Goal: Task Accomplishment & Management: Manage account settings

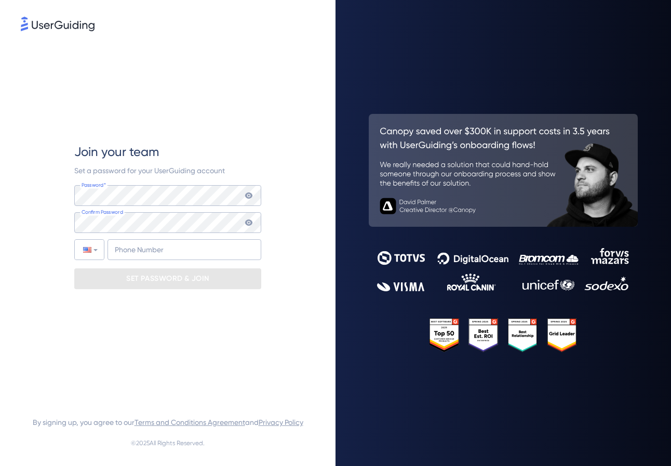
type input "+964"
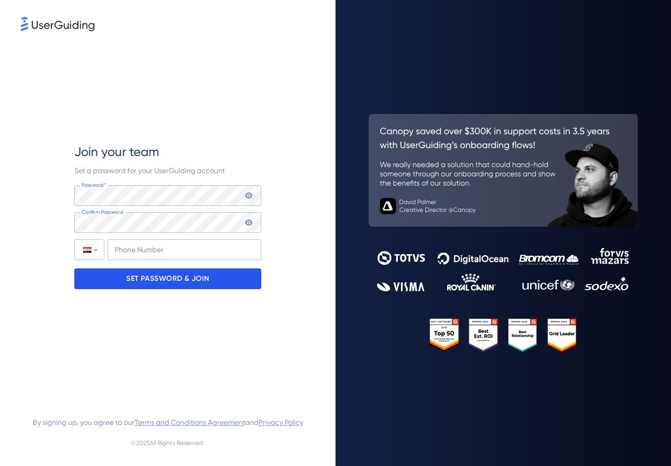
click at [163, 276] on p "SET PASSWORD & JOIN" at bounding box center [167, 278] width 83 height 17
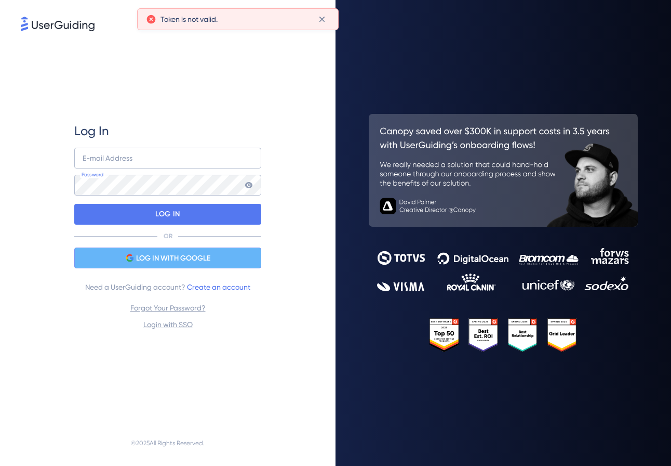
click at [164, 264] on span "LOG IN WITH GOOGLE" at bounding box center [173, 258] width 74 height 12
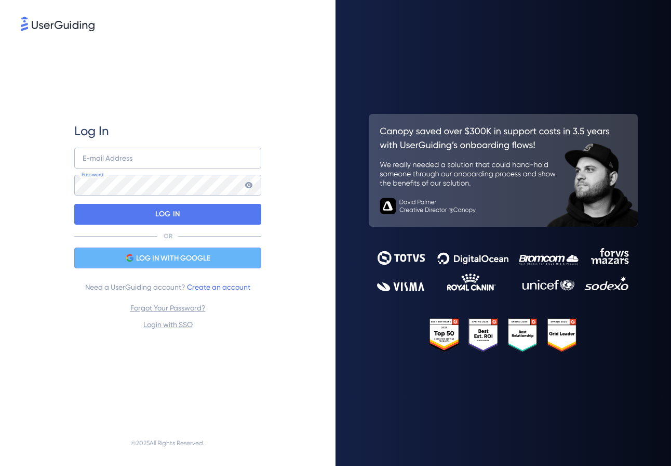
click at [182, 252] on span "LOG IN WITH GOOGLE" at bounding box center [173, 258] width 74 height 12
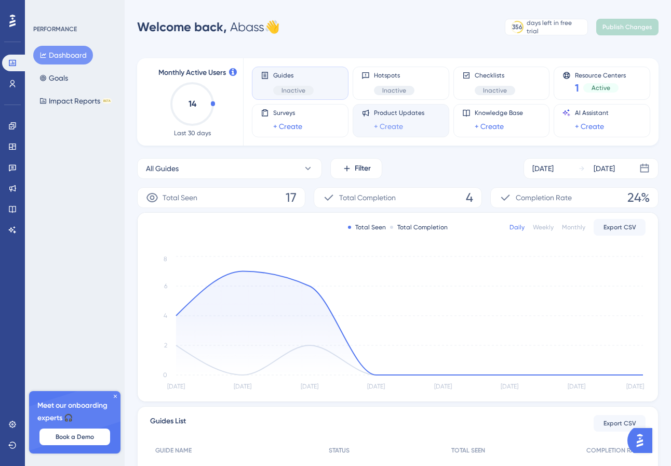
click at [399, 124] on link "+ Create" at bounding box center [388, 126] width 29 height 12
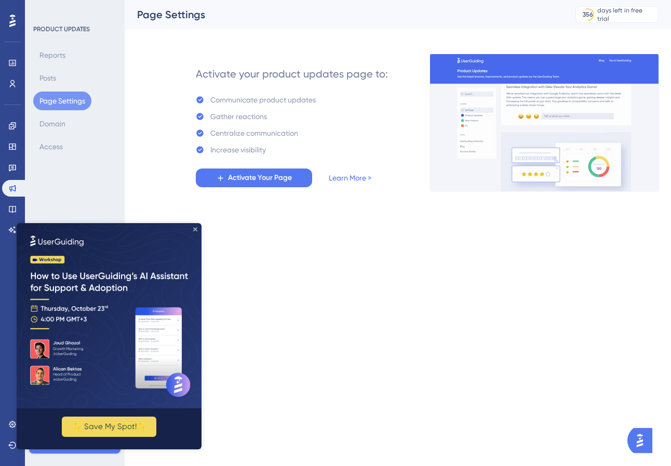
click at [193, 227] on icon "Close Preview" at bounding box center [195, 229] width 4 height 4
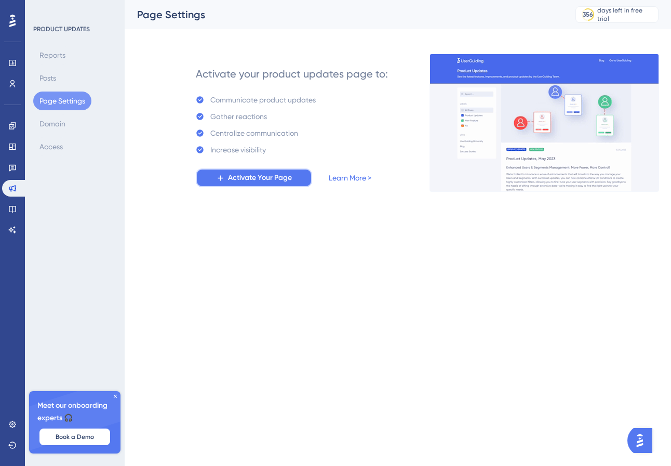
click at [263, 185] on button "Activate Your Page" at bounding box center [254, 177] width 116 height 19
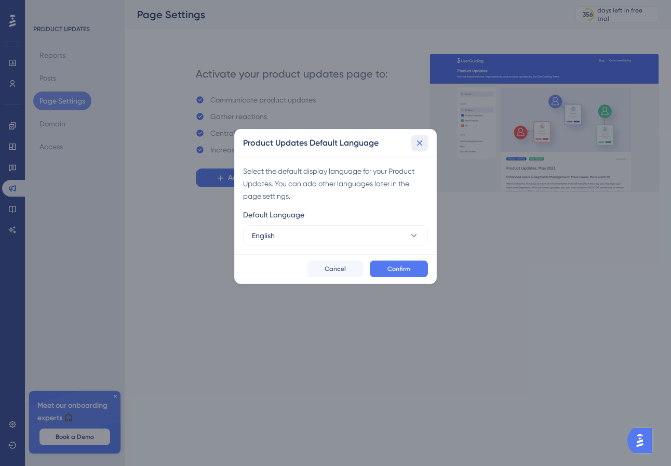
click at [419, 145] on icon at bounding box center [420, 143] width 10 height 10
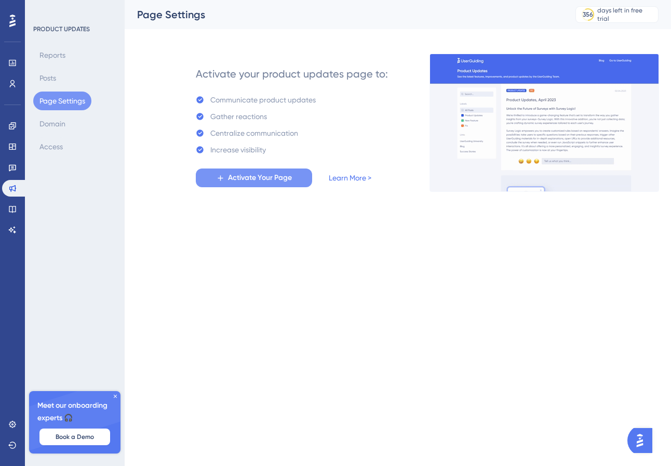
click at [276, 182] on span "Activate Your Page" at bounding box center [260, 177] width 64 height 12
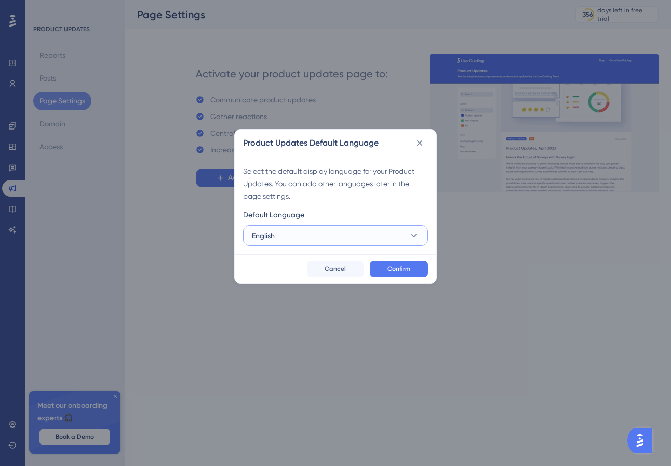
click at [320, 245] on button "English" at bounding box center [335, 235] width 185 height 21
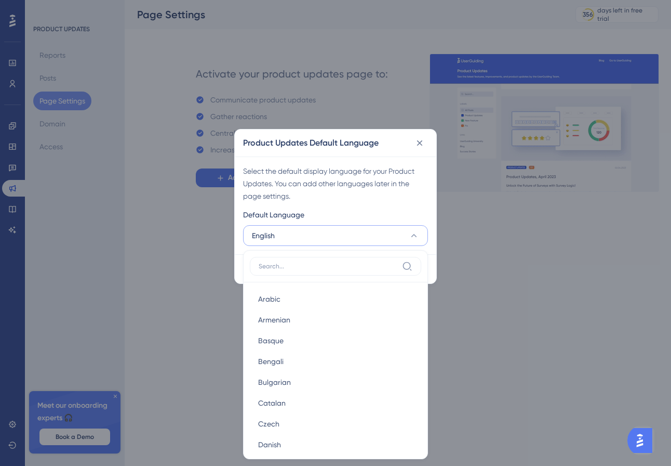
click at [333, 214] on div "Default Language" at bounding box center [335, 216] width 185 height 17
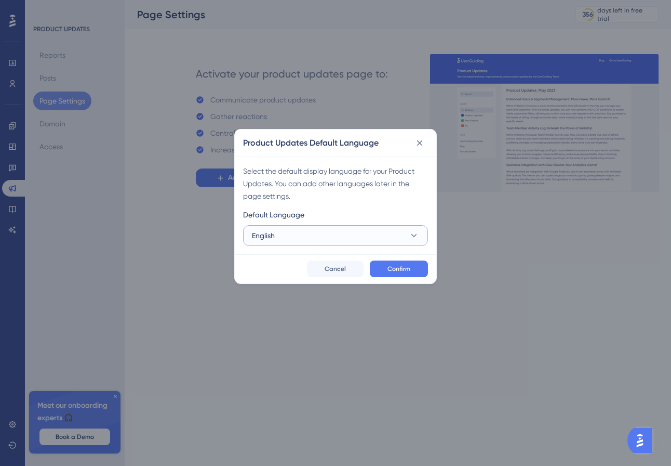
click at [306, 243] on button "English" at bounding box center [335, 235] width 185 height 21
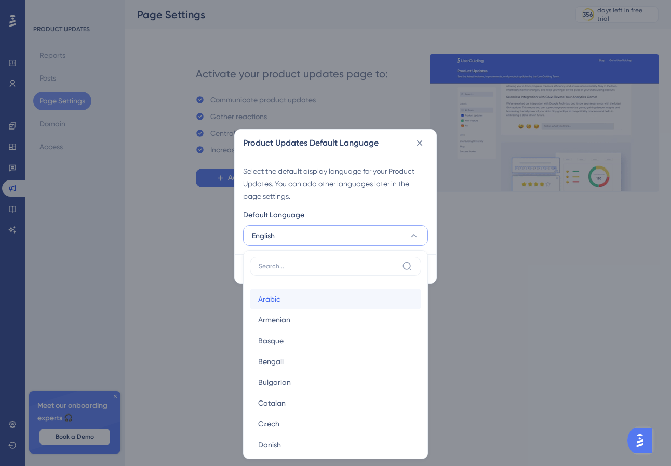
click at [307, 301] on div "Arabic Arabic" at bounding box center [335, 298] width 155 height 21
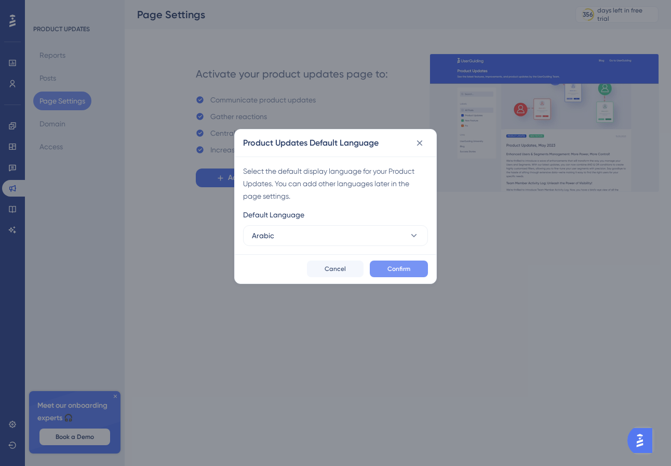
click at [390, 267] on span "Confirm" at bounding box center [399, 268] width 23 height 8
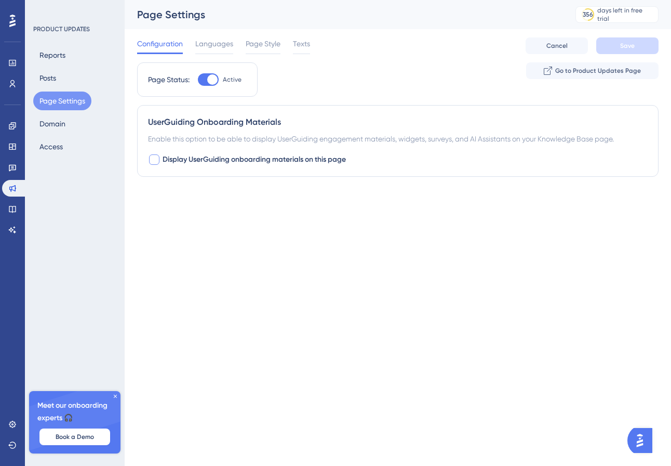
click at [204, 164] on span "Display UserGuiding onboarding materials on this page" at bounding box center [254, 159] width 183 height 12
checkbox input "true"
click at [229, 218] on button "Default" at bounding box center [205, 224] width 114 height 21
click at [296, 274] on div "Performance Users Engagement Widgets Feedback Product Updates Knowledge Base AI…" at bounding box center [335, 143] width 671 height 287
click at [265, 50] on div "Page Style" at bounding box center [263, 45] width 35 height 17
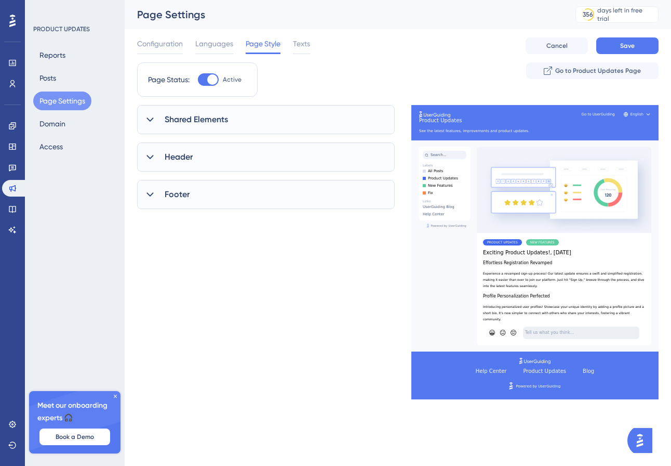
click at [289, 123] on div "Shared Elements" at bounding box center [266, 119] width 258 height 29
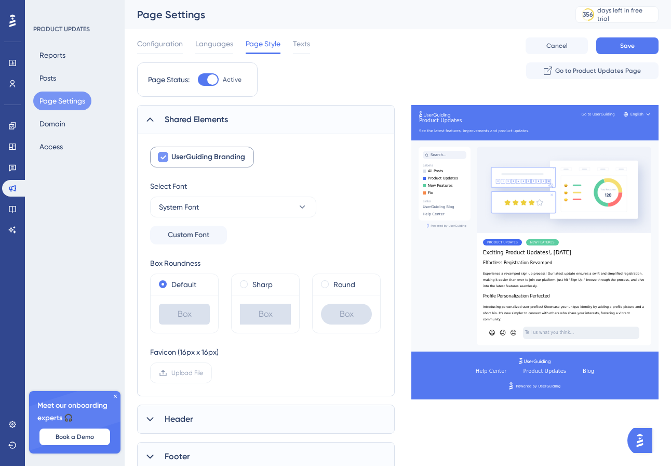
click at [232, 152] on span "UserGuiding Branding" at bounding box center [208, 157] width 74 height 12
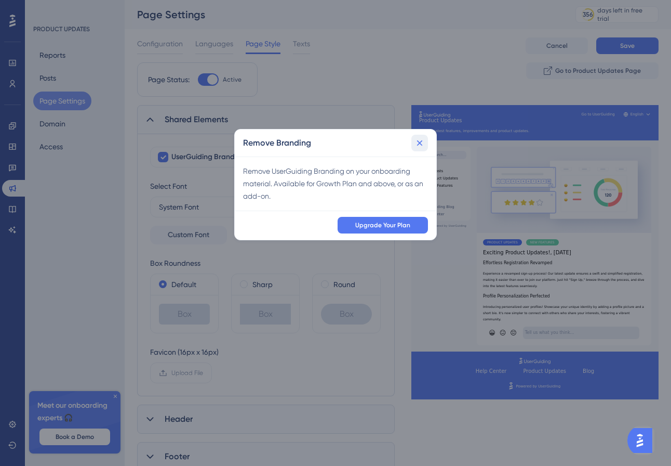
click at [422, 145] on icon at bounding box center [420, 143] width 10 height 10
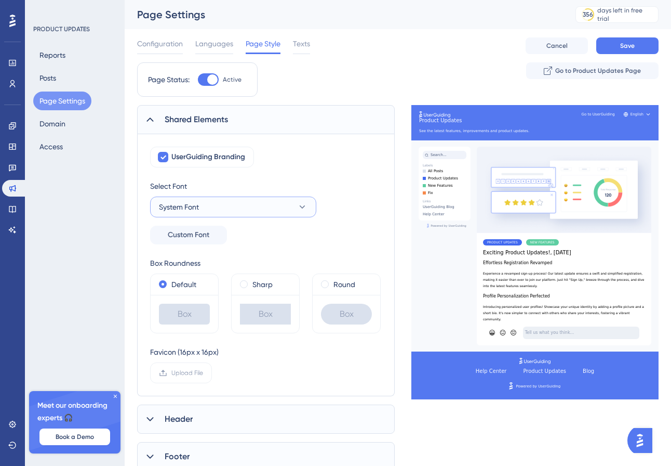
click at [281, 204] on button "System Font" at bounding box center [233, 206] width 166 height 21
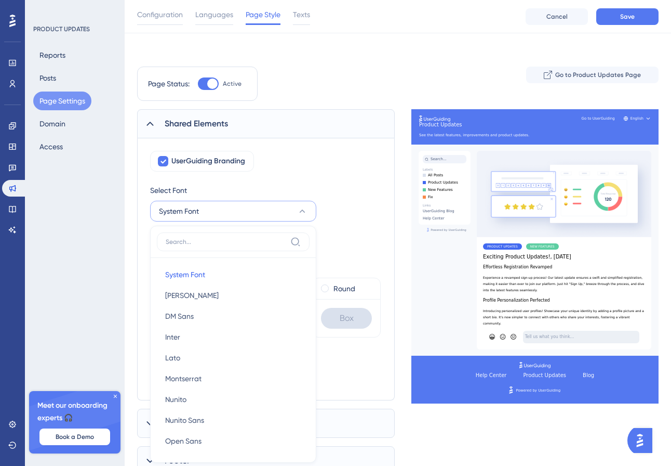
scroll to position [107, 0]
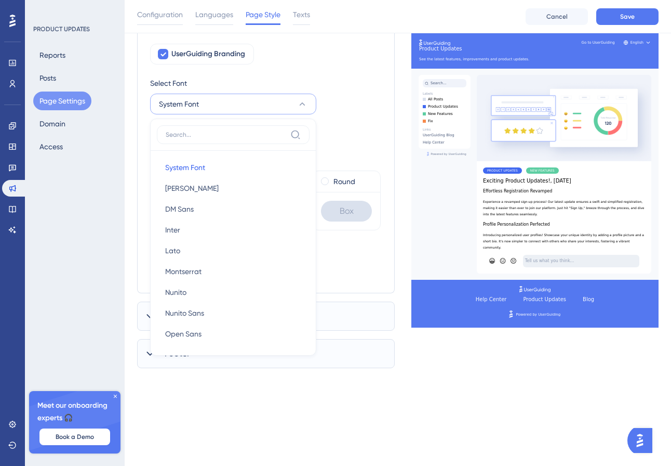
click at [355, 158] on div "Box Roundness" at bounding box center [265, 160] width 231 height 12
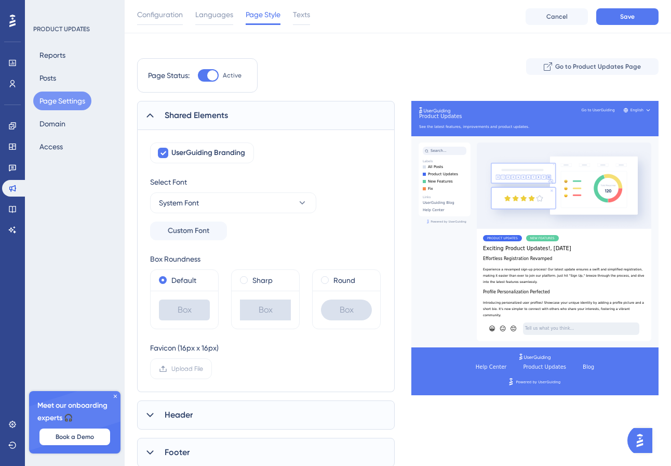
scroll to position [0, 0]
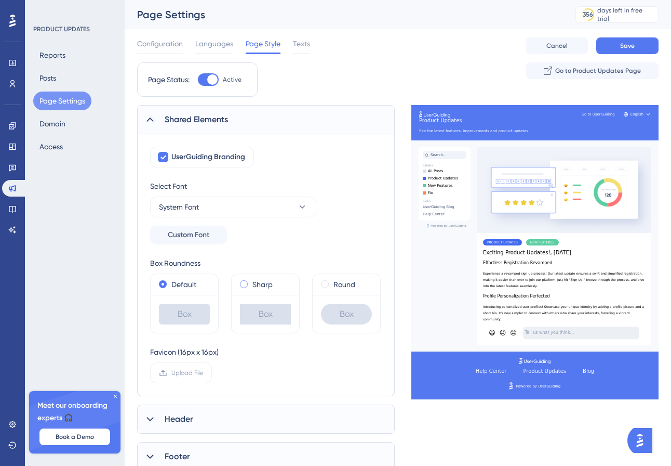
click at [268, 288] on label "Sharp" at bounding box center [263, 284] width 20 height 12
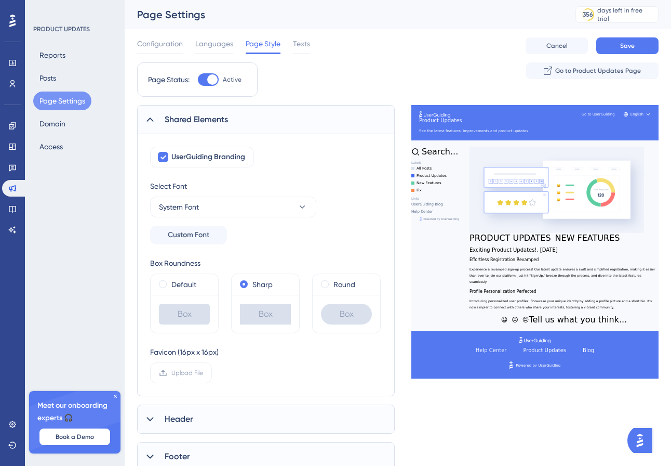
click at [327, 301] on div "Box" at bounding box center [347, 314] width 68 height 38
click at [344, 284] on label "Round" at bounding box center [345, 284] width 22 height 12
click at [278, 285] on div "Sharp" at bounding box center [265, 284] width 51 height 12
click at [330, 289] on div "Round" at bounding box center [346, 284] width 51 height 12
click at [282, 289] on div "Sharp" at bounding box center [265, 284] width 51 height 12
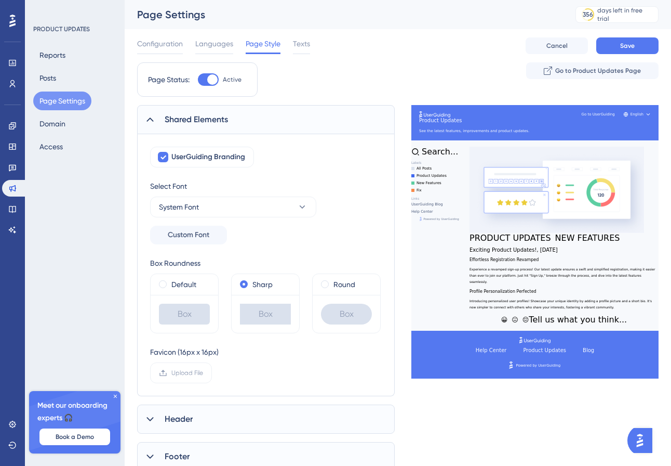
click at [334, 296] on div "Box" at bounding box center [347, 314] width 68 height 38
click at [347, 288] on label "Round" at bounding box center [345, 284] width 22 height 12
click at [198, 285] on div "Default" at bounding box center [184, 284] width 51 height 12
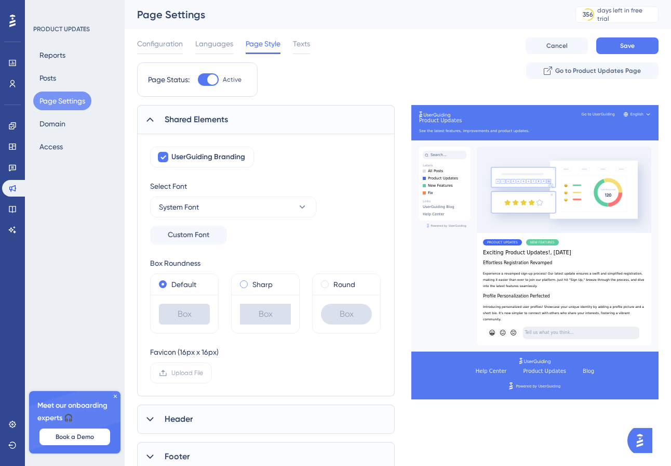
click at [273, 287] on div "Sharp" at bounding box center [265, 284] width 51 height 12
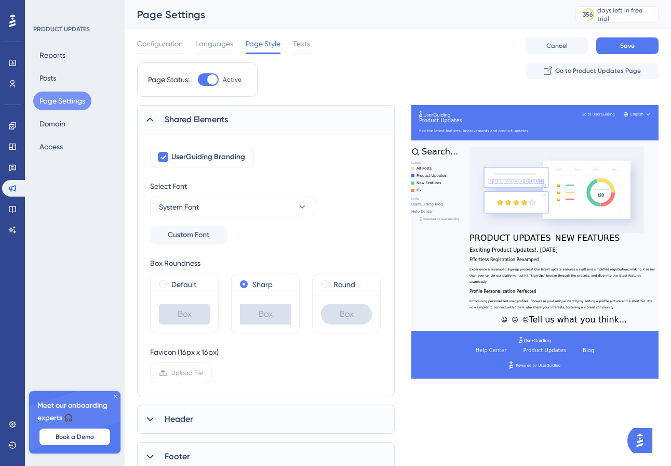
click at [224, 285] on div "Default Box Sharp Box Round Box" at bounding box center [265, 303] width 231 height 60
click at [208, 287] on div "Default" at bounding box center [184, 284] width 51 height 12
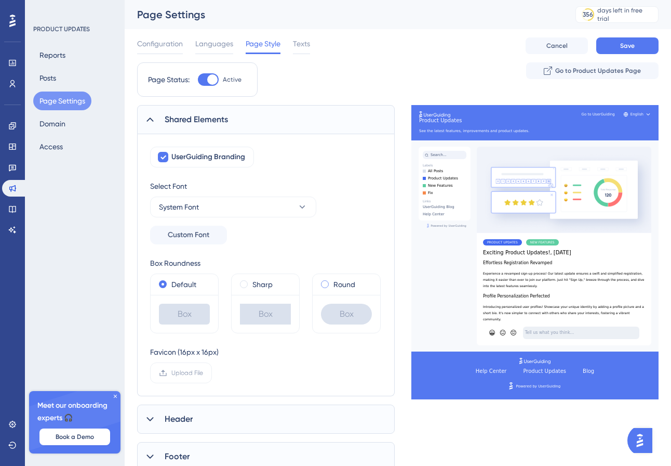
click at [346, 286] on label "Round" at bounding box center [345, 284] width 22 height 12
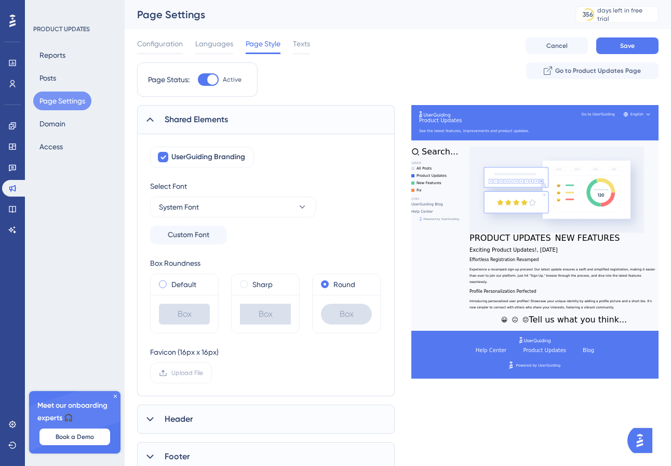
click at [178, 289] on label "Default" at bounding box center [183, 284] width 25 height 12
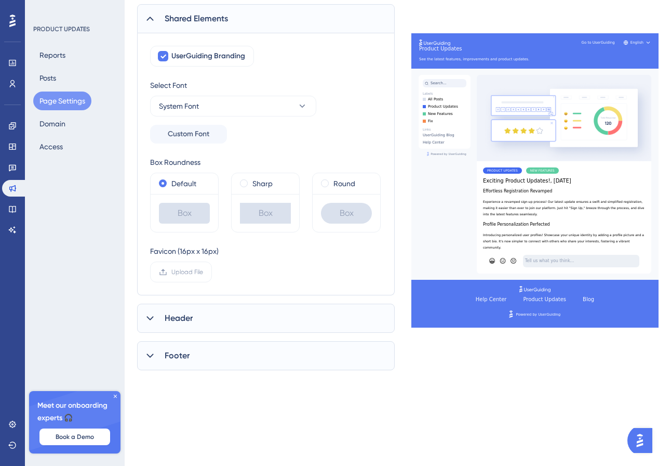
scroll to position [148, 0]
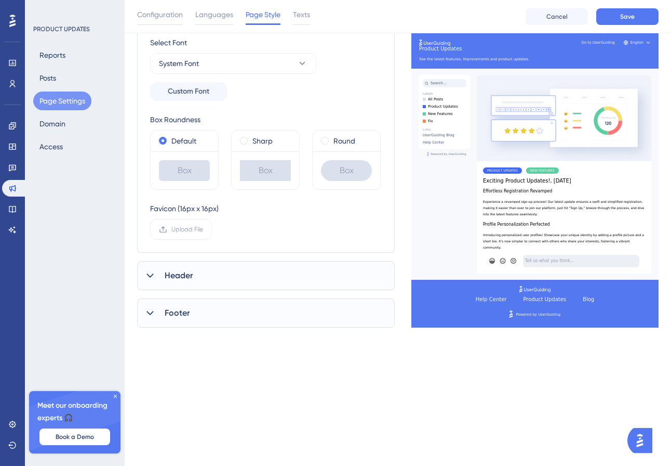
click at [263, 273] on div "Header" at bounding box center [266, 275] width 258 height 29
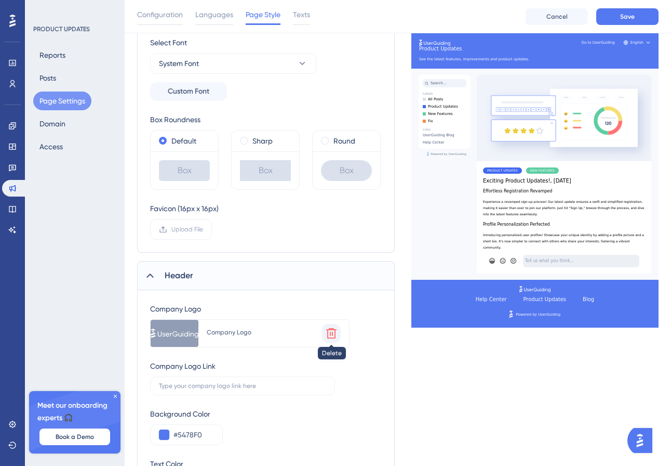
click at [333, 333] on icon at bounding box center [331, 333] width 10 height 10
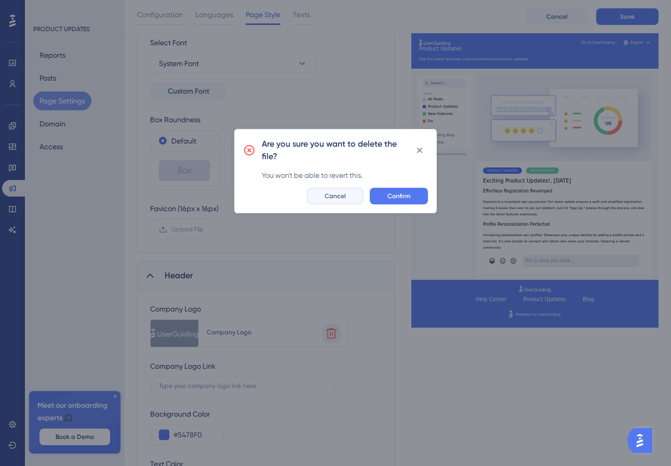
click at [343, 201] on button "Cancel" at bounding box center [335, 196] width 57 height 17
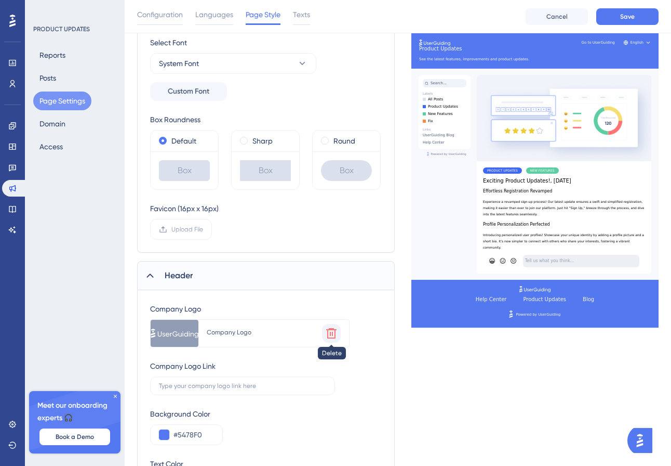
click at [334, 334] on icon at bounding box center [331, 333] width 12 height 12
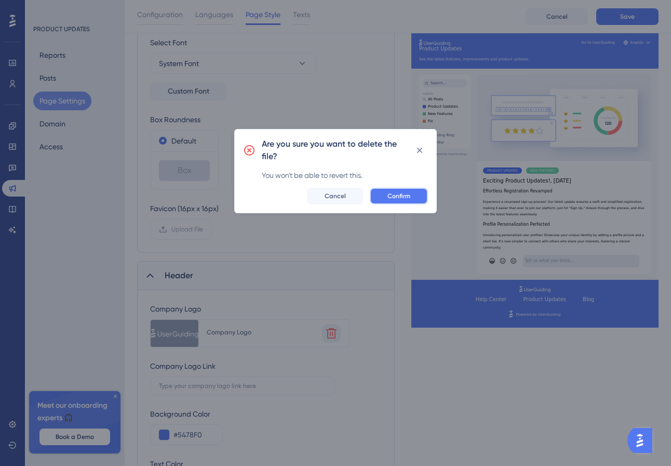
click at [410, 200] on button "Confirm" at bounding box center [399, 196] width 58 height 17
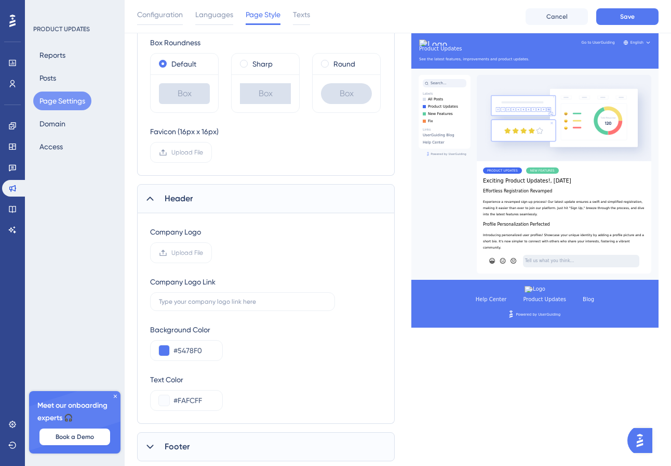
scroll to position [253, 0]
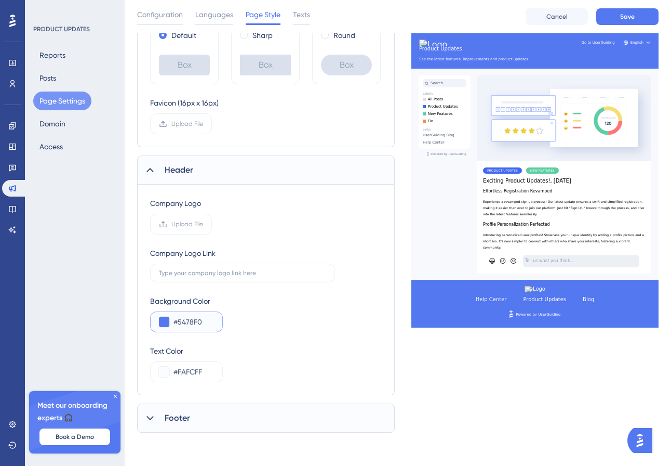
click at [194, 321] on input "#5478F0" at bounding box center [194, 321] width 41 height 12
click at [166, 321] on button at bounding box center [164, 321] width 10 height 10
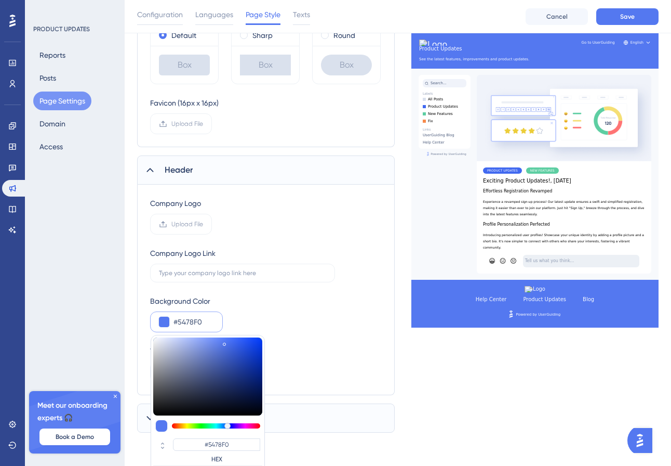
type input "#f05486"
type input "#F05486"
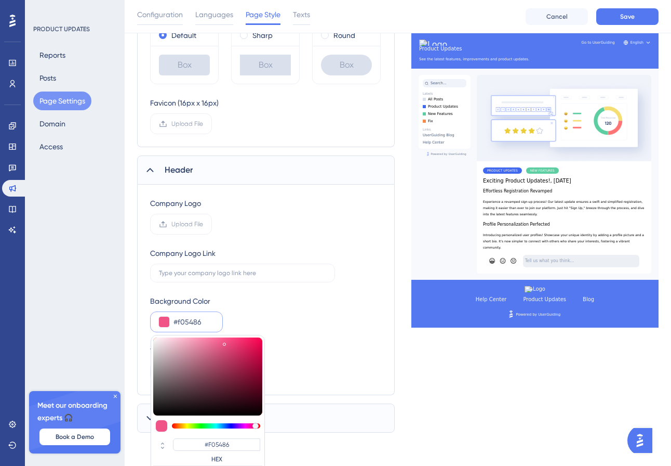
click at [256, 425] on div at bounding box center [216, 425] width 88 height 5
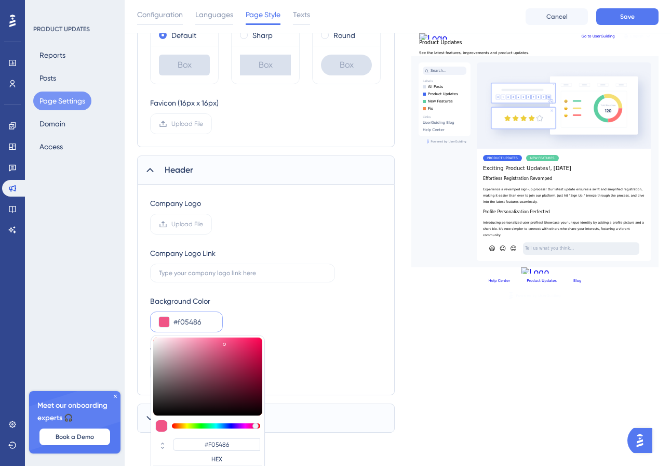
type input "#f05475"
type input "#F05475"
type input "#f0546f"
type input "#F0546F"
type input "#f0546a"
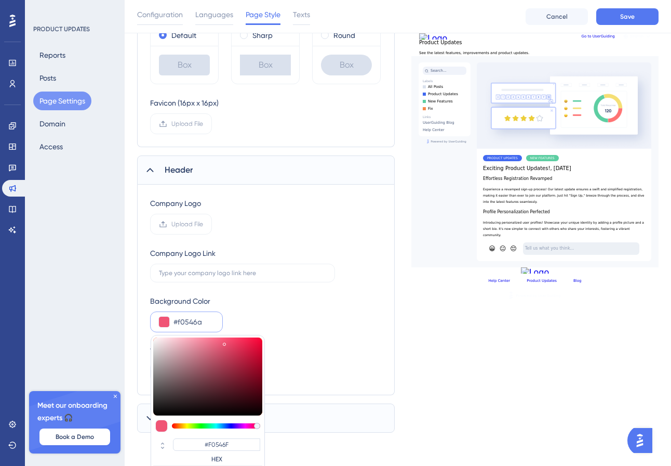
type input "#F0546A"
type input "#f05464"
type input "#F05464"
type input "#f0545f"
type input "#F0545F"
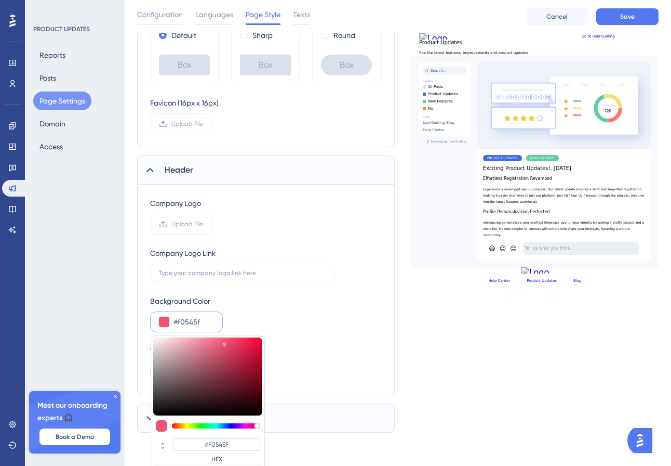
type input "#f05459"
type input "#F05459"
type input "#f05454"
type input "#F05454"
click at [260, 422] on div at bounding box center [207, 425] width 109 height 12
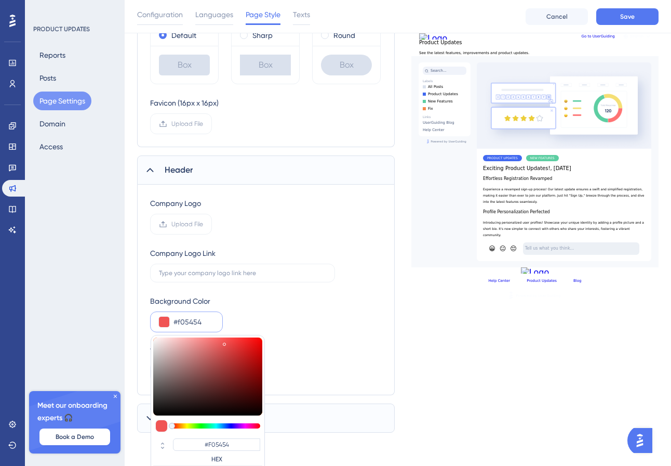
type input "#f12121"
type input "#F12121"
type input "#f12222"
type input "#F12222"
type input "#f32323"
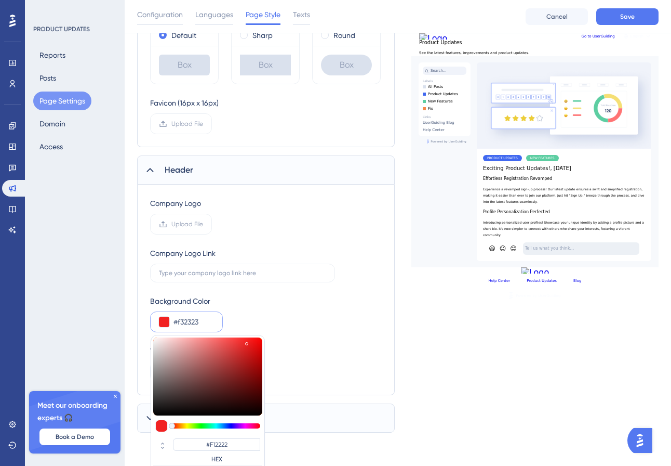
type input "#F32323"
type input "#f32424"
type input "#F32424"
type input "#f32525"
type input "#F32525"
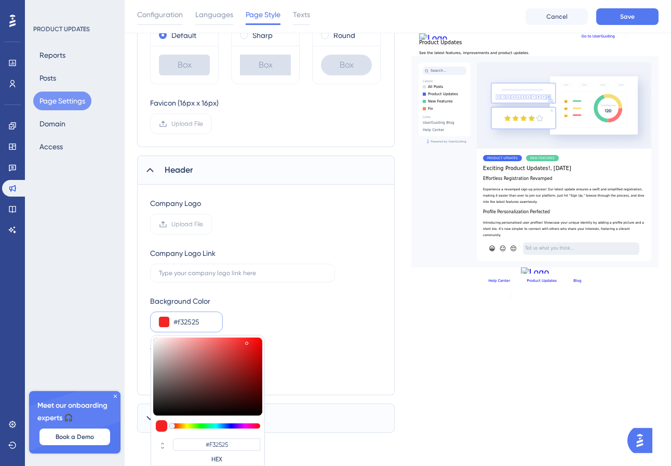
type input "#f52525"
type input "#F52525"
type input "#f52626"
type input "#F52626"
type input "#f52828"
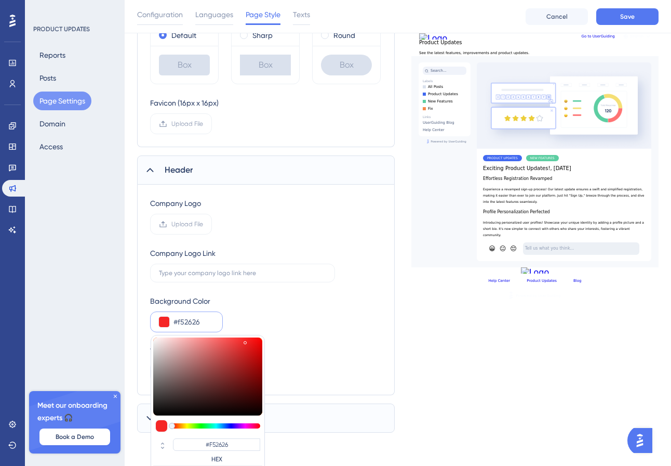
type input "#F52828"
type input "#f62b2b"
type input "#F62B2B"
type input "#f63030"
type input "#F63030"
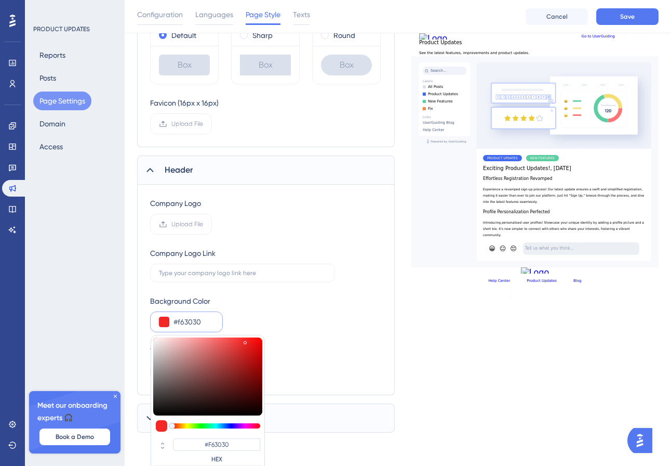
type input "#f53131"
type input "#F53131"
type input "#f63131"
type input "#F63131"
type input "#fa3333"
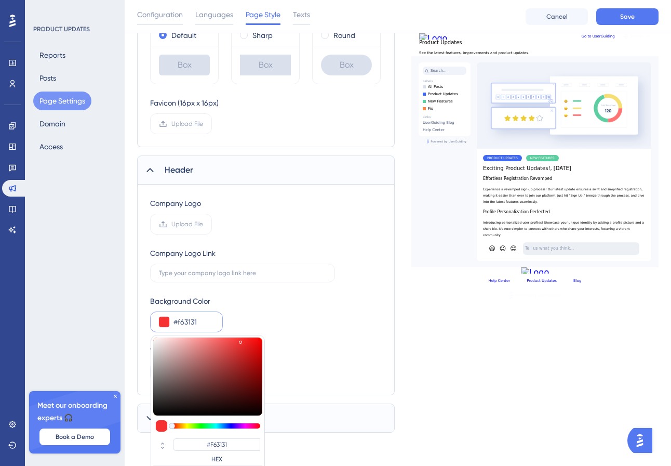
type input "#FA3333"
type input "#ff3737"
type input "#FF3737"
type input "#ff3838"
type input "#FF3838"
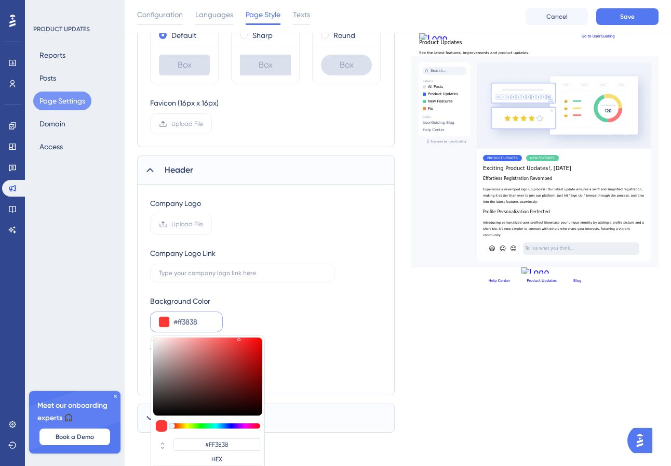
type input "#ff3a3a"
type input "#FF3A3A"
type input "#ff3d3d"
type input "#FF3D3D"
type input "#fd3e3e"
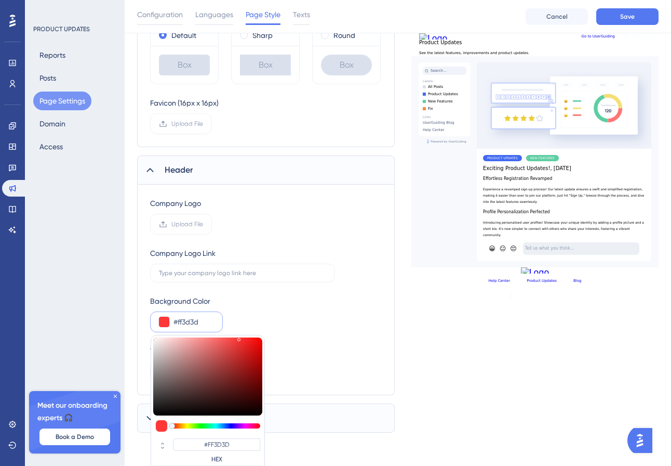
type input "#FD3E3E"
type input "#fc3d3d"
type input "#FC3D3D"
type input "#fc3e3e"
type input "#FC3E3E"
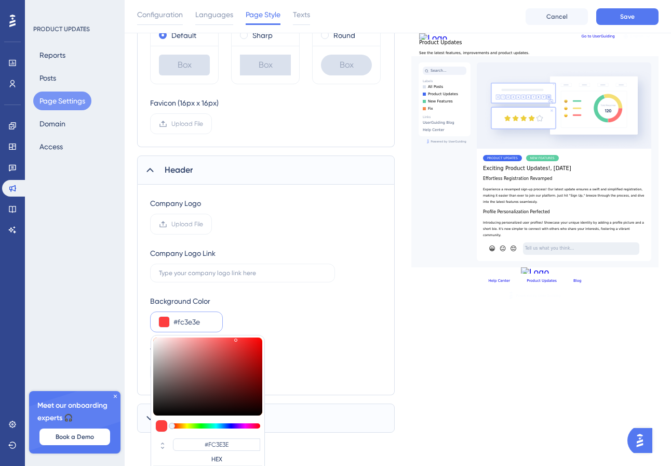
type input "#fc3f3f"
type input "#FC3F3F"
type input "#fa4141"
type input "#FA4141"
type input "#f84848"
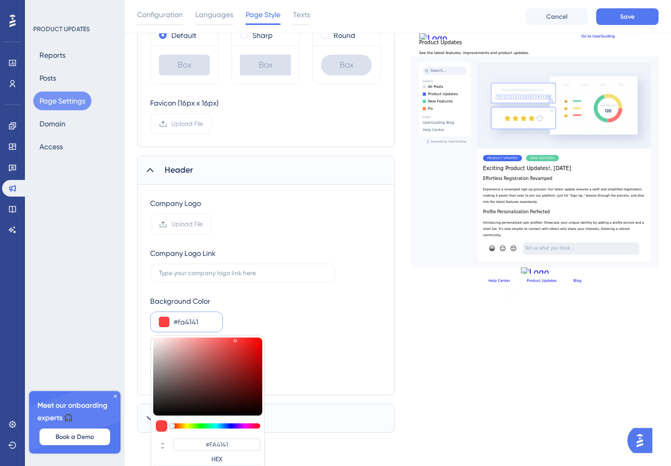
type input "#F84848"
type input "#f64b4b"
type input "#F64B4B"
type input "#f64c4c"
type input "#F64C4C"
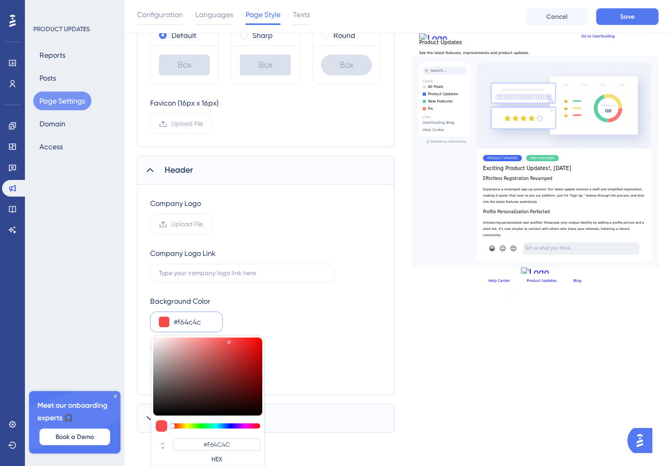
type input "#f84d4d"
type input "#F84D4D"
type input "#f84c4c"
type input "#F84C4C"
type input "#fc4a4a"
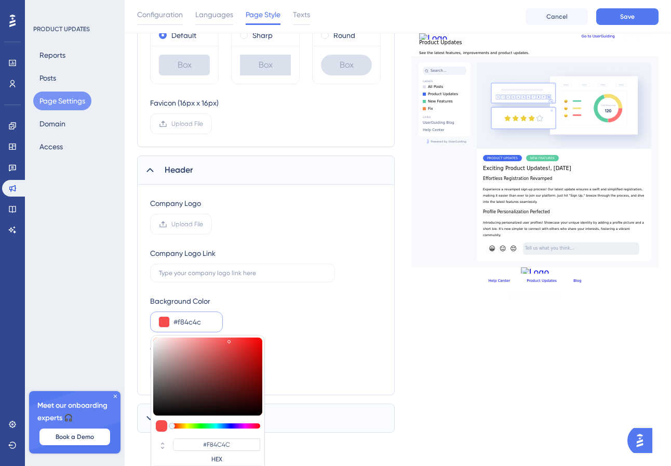
type input "#FC4A4A"
type input "#fc4747"
type input "#FC4747"
type input "#fc4545"
type input "#FC4545"
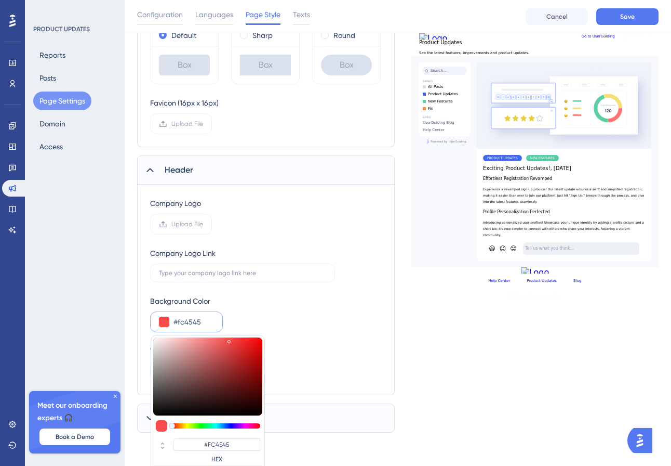
type input "#fc4444"
type input "#FC4444"
type input "#fd4646"
type input "#FD4646"
type input "#fd4747"
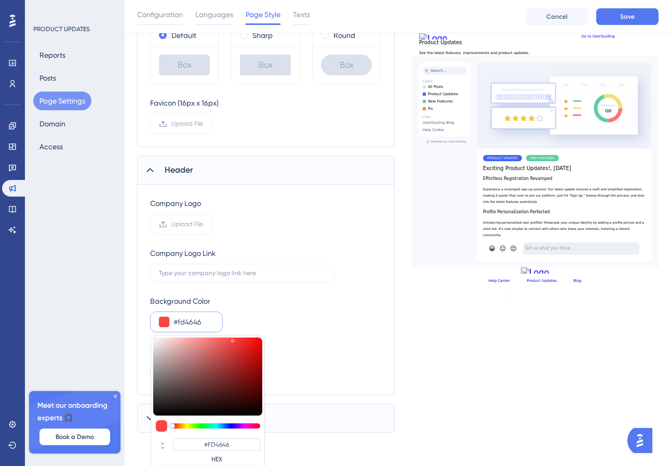
type input "#FD4747"
type input "#fd4848"
type input "#FD4848"
drag, startPoint x: 247, startPoint y: 341, endPoint x: 231, endPoint y: 338, distance: 16.0
click at [231, 338] on div at bounding box center [207, 376] width 109 height 78
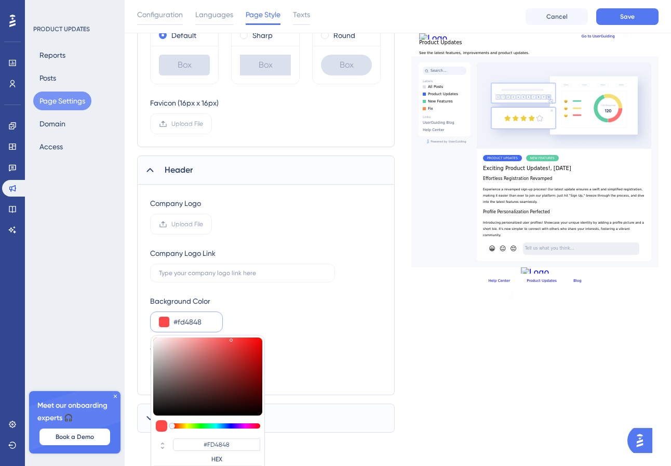
click at [287, 312] on div "Background Color #fd4848 #FD4848 HEX" at bounding box center [266, 313] width 232 height 37
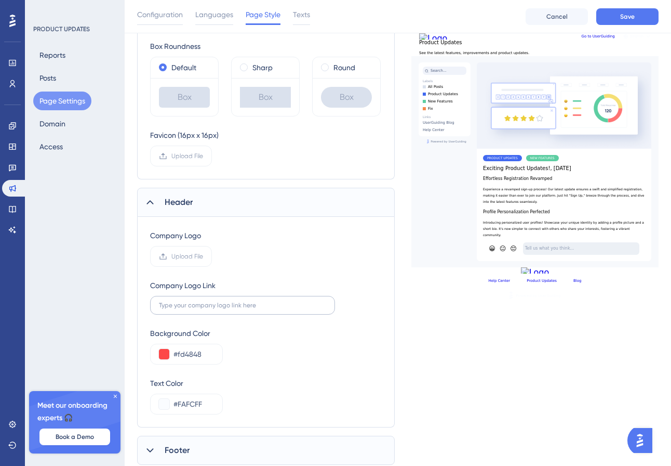
scroll to position [216, 0]
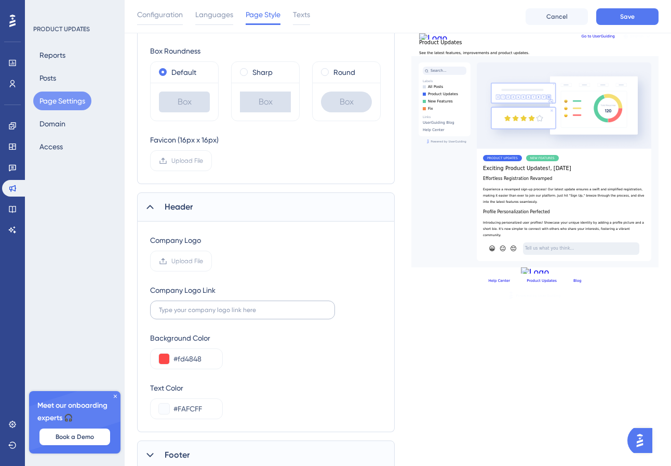
click at [234, 314] on label at bounding box center [242, 309] width 185 height 19
click at [234, 313] on input "text" at bounding box center [242, 309] width 167 height 7
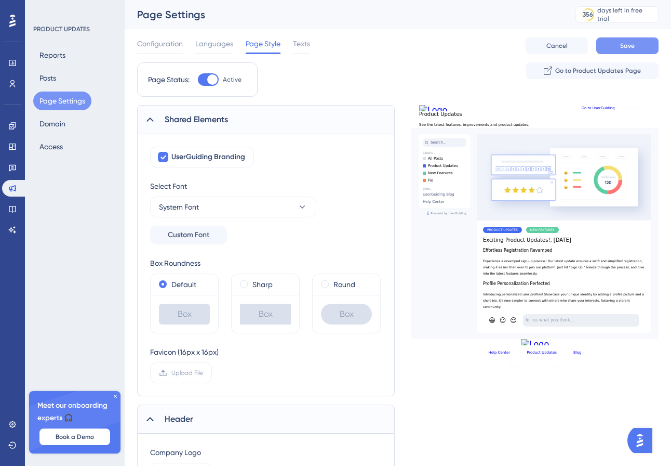
click at [638, 45] on button "Save" at bounding box center [627, 45] width 62 height 17
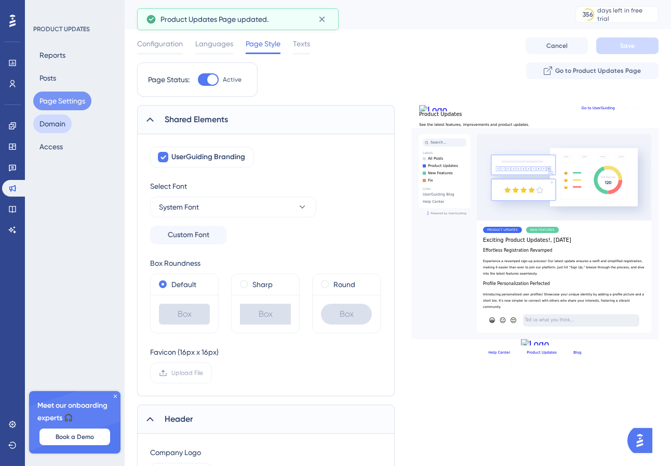
click at [64, 124] on button "Domain" at bounding box center [52, 123] width 38 height 19
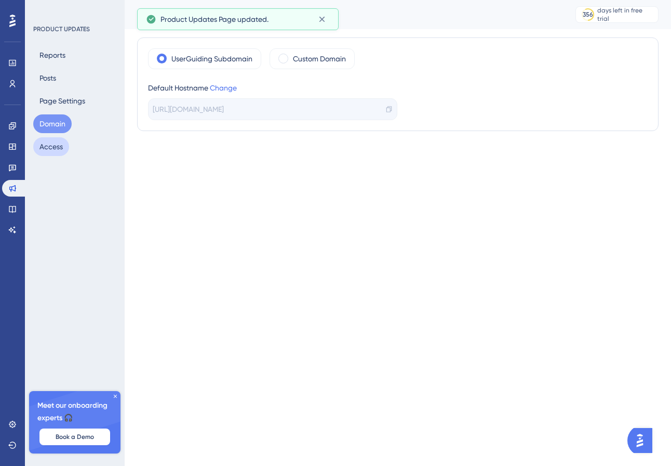
click at [62, 141] on button "Access" at bounding box center [51, 146] width 36 height 19
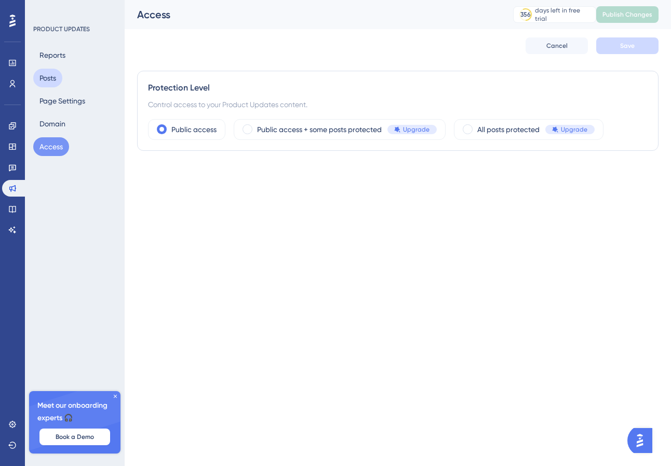
click at [62, 75] on button "Posts" at bounding box center [47, 78] width 29 height 19
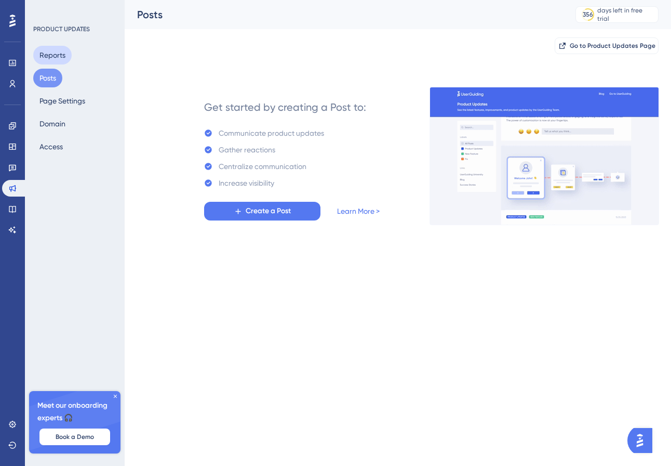
click at [53, 58] on button "Reports" at bounding box center [52, 55] width 38 height 19
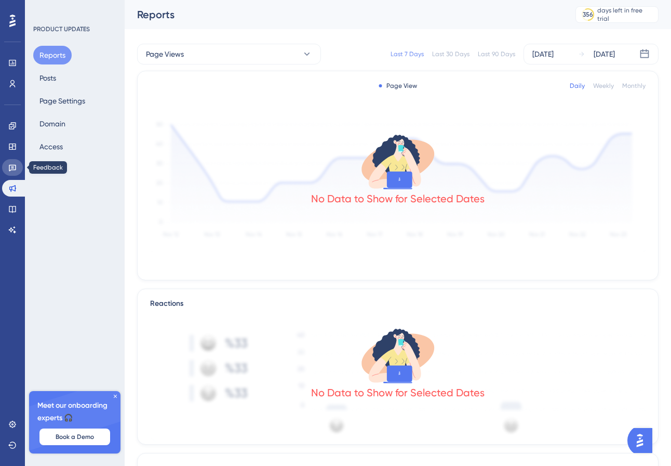
click at [12, 165] on icon at bounding box center [12, 167] width 8 height 8
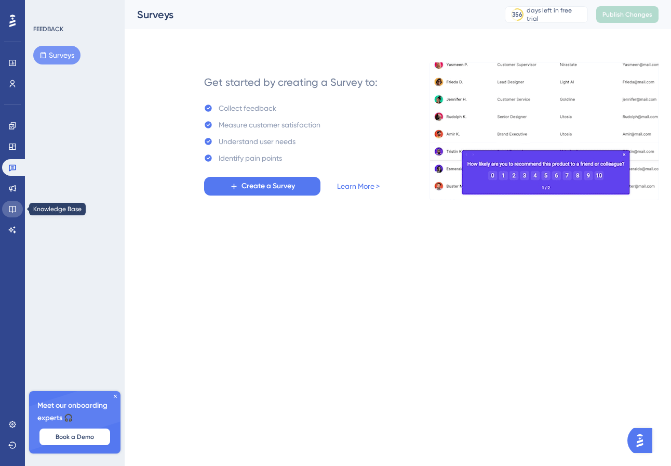
click at [17, 210] on link at bounding box center [12, 209] width 21 height 17
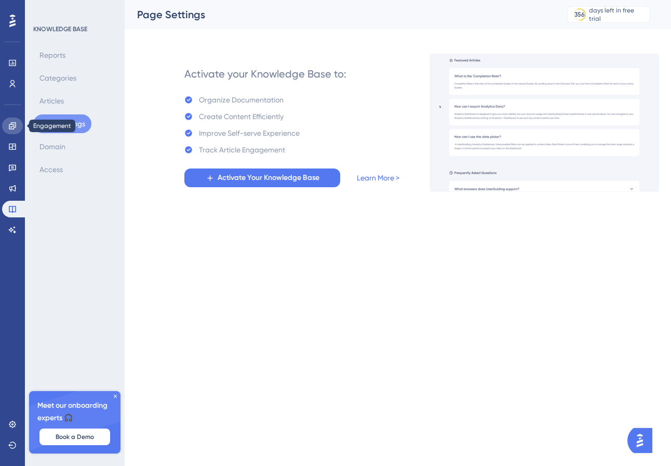
click at [8, 118] on link at bounding box center [12, 125] width 21 height 17
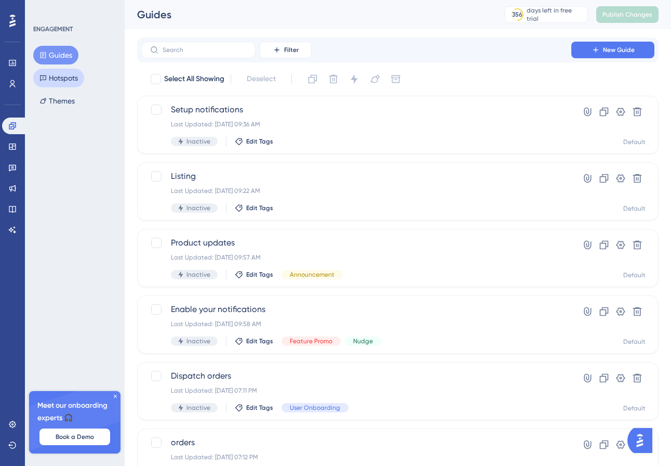
click at [57, 76] on button "Hotspots" at bounding box center [58, 78] width 51 height 19
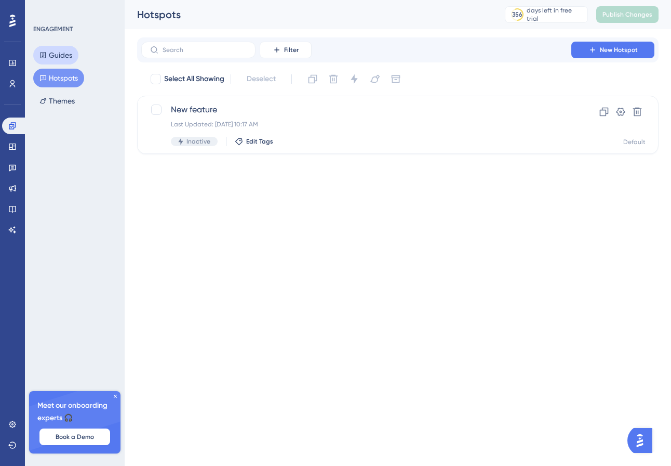
click at [63, 60] on button "Guides" at bounding box center [55, 55] width 45 height 19
